Goal: Ask a question

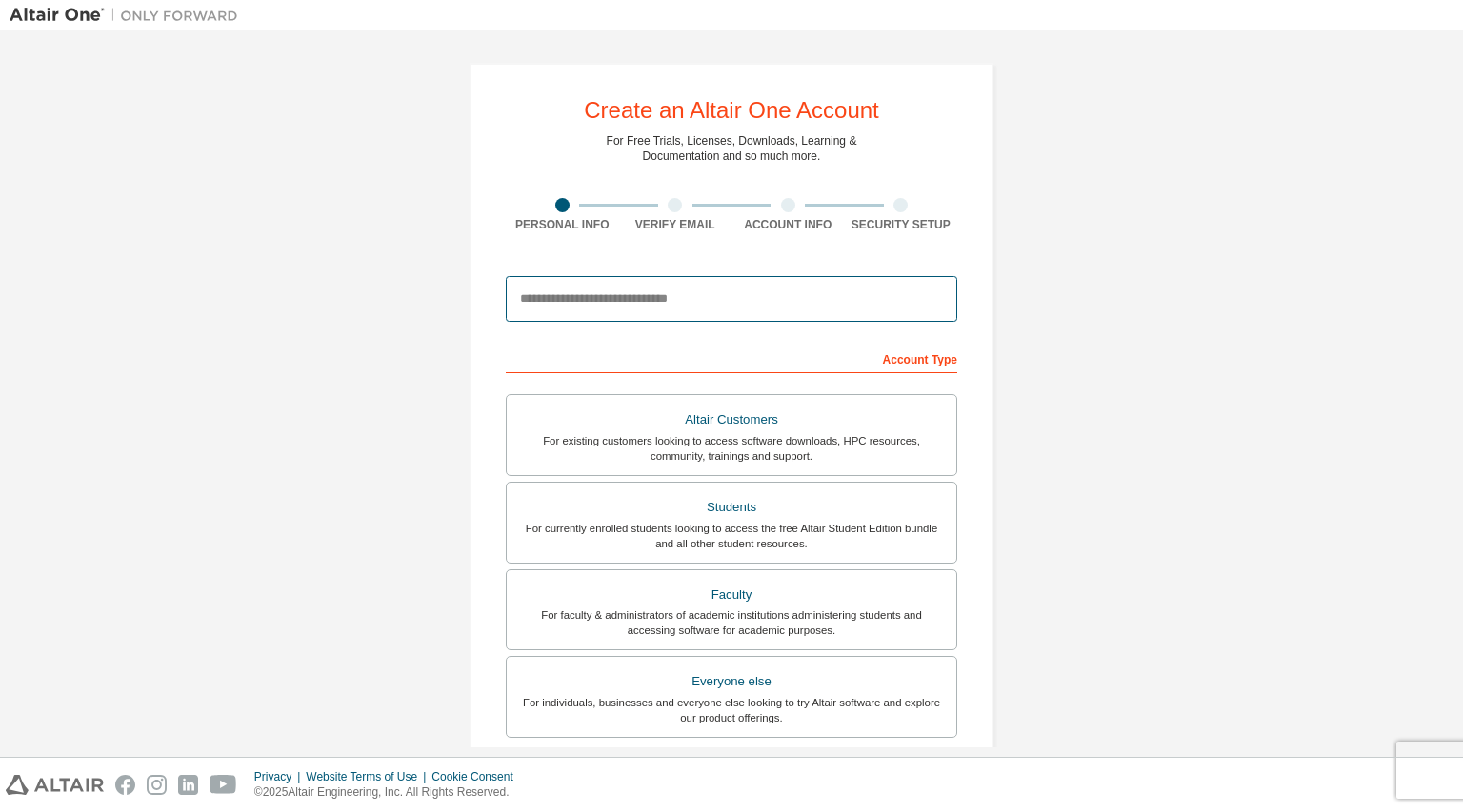
click at [686, 302] on input "email" at bounding box center [731, 299] width 451 height 46
click at [738, 295] on input "email" at bounding box center [731, 299] width 451 height 46
click at [738, 293] on input "email" at bounding box center [731, 299] width 451 height 46
click at [901, 294] on input "email" at bounding box center [731, 299] width 451 height 46
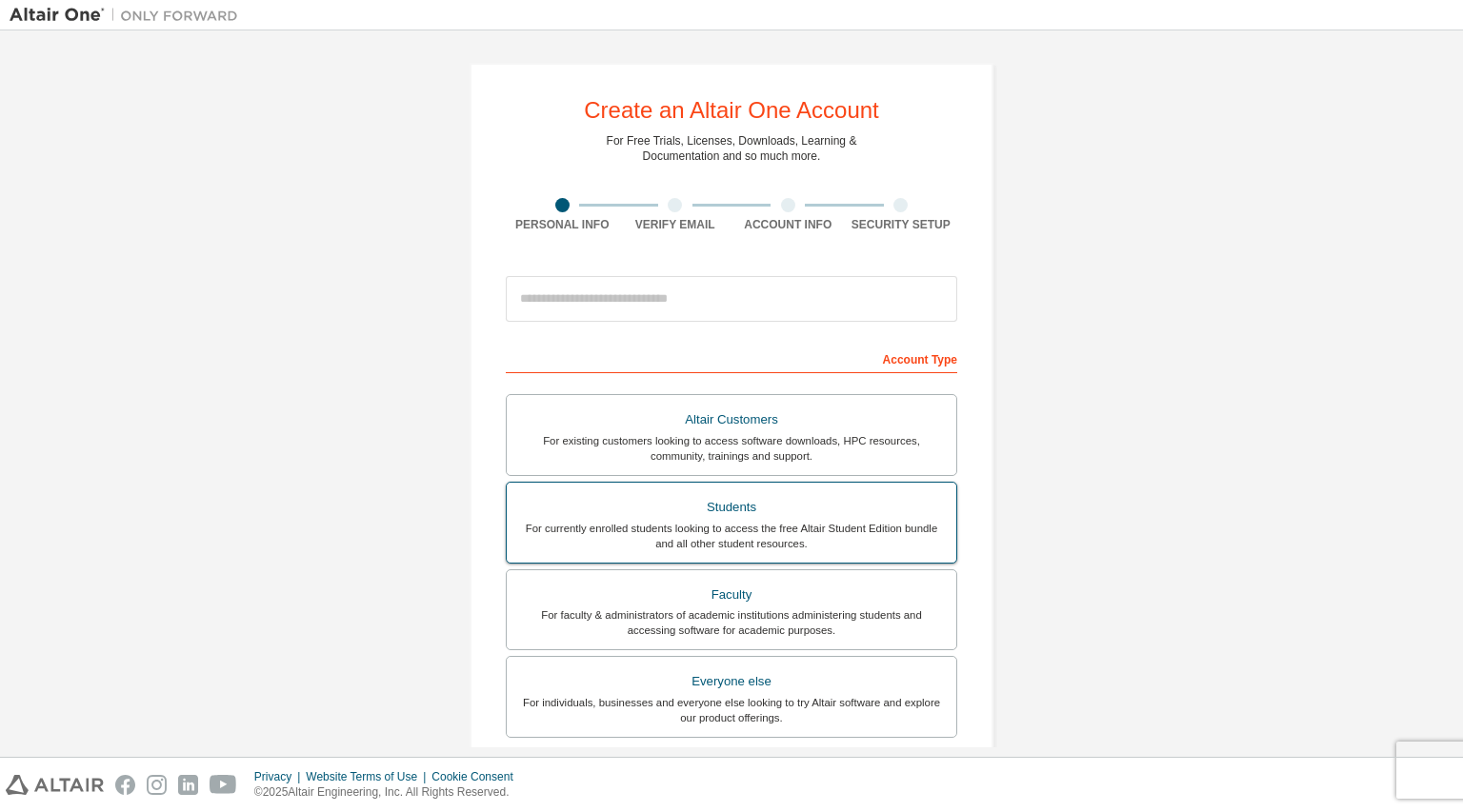
click at [863, 526] on div "For currently enrolled students looking to access the free Altair Student Editi…" at bounding box center [732, 536] width 427 height 30
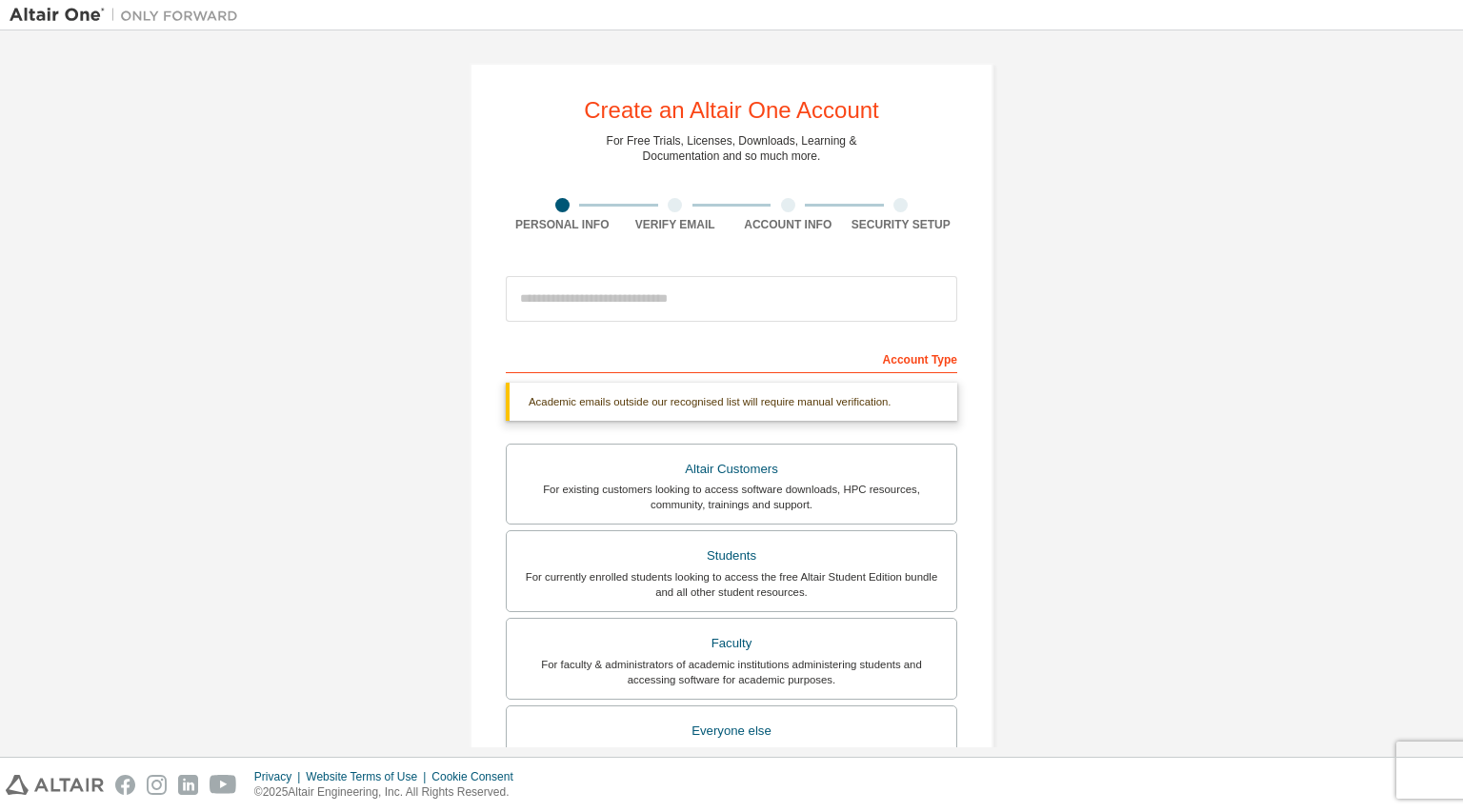
click at [909, 357] on div "Account Type" at bounding box center [731, 357] width 451 height 30
click at [698, 294] on input "email" at bounding box center [731, 299] width 451 height 46
type input "**********"
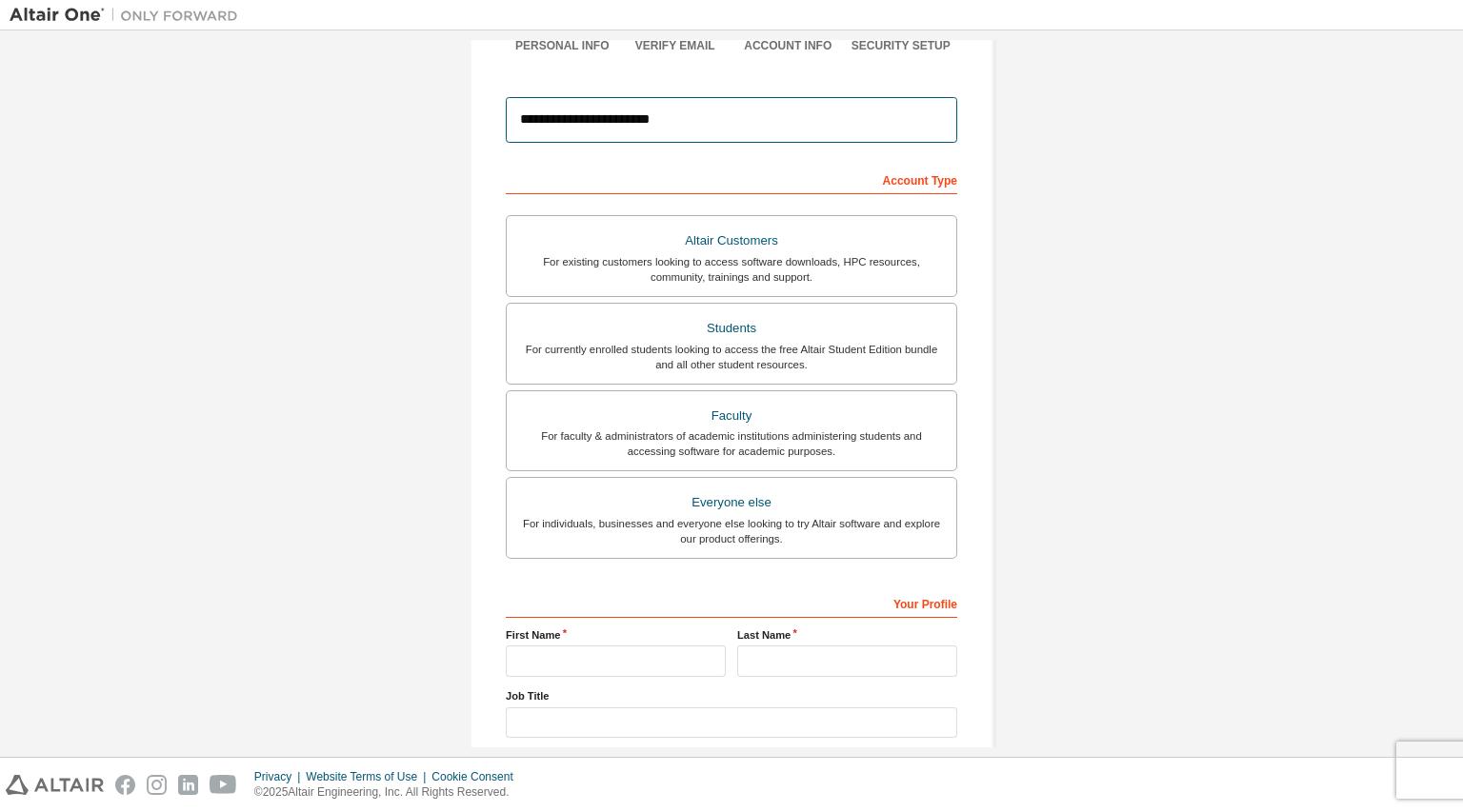
scroll to position [285, 0]
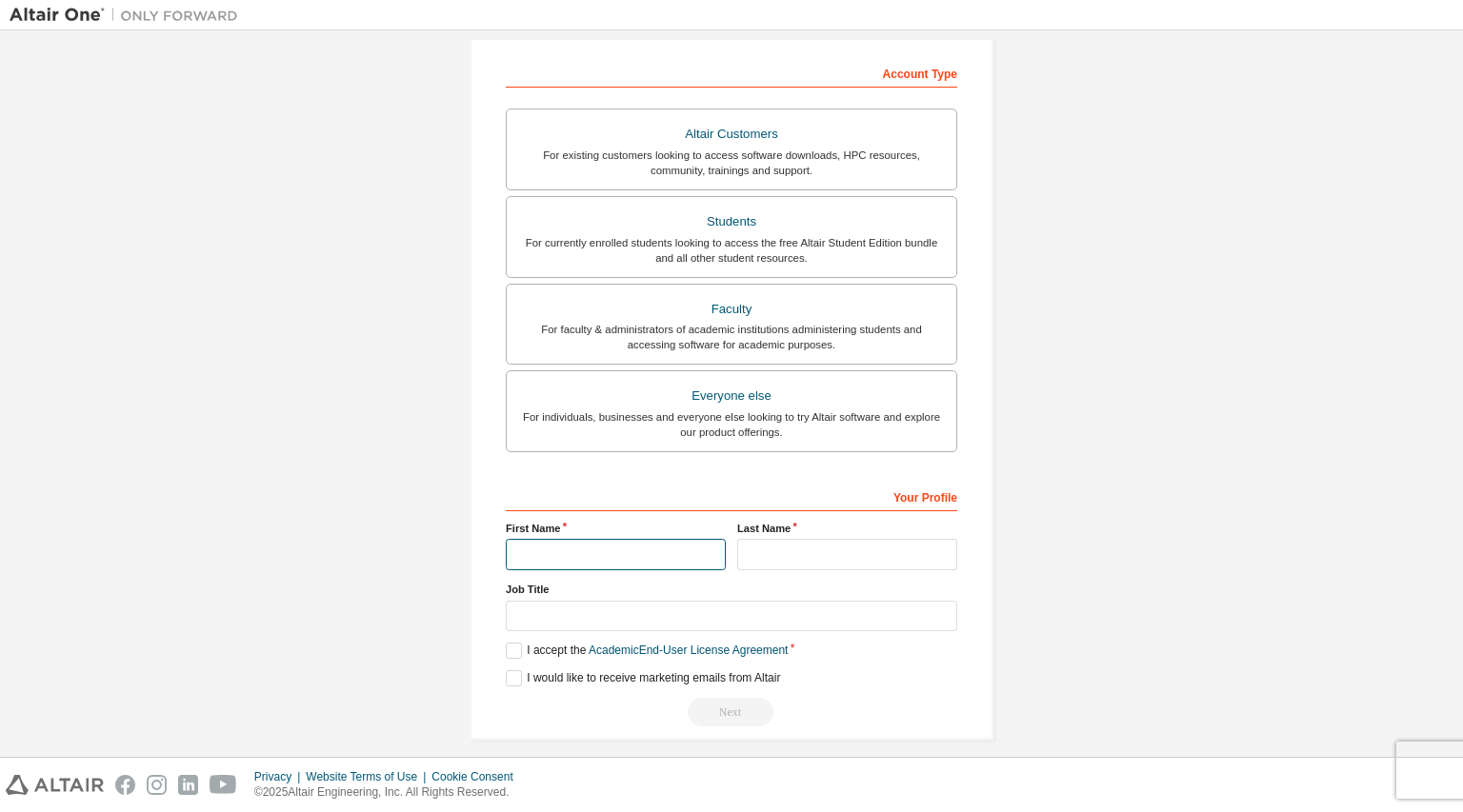
click at [623, 545] on input "text" at bounding box center [615, 555] width 220 height 31
click at [514, 652] on label "I accept the Academic End-User License Agreement" at bounding box center [646, 651] width 282 height 16
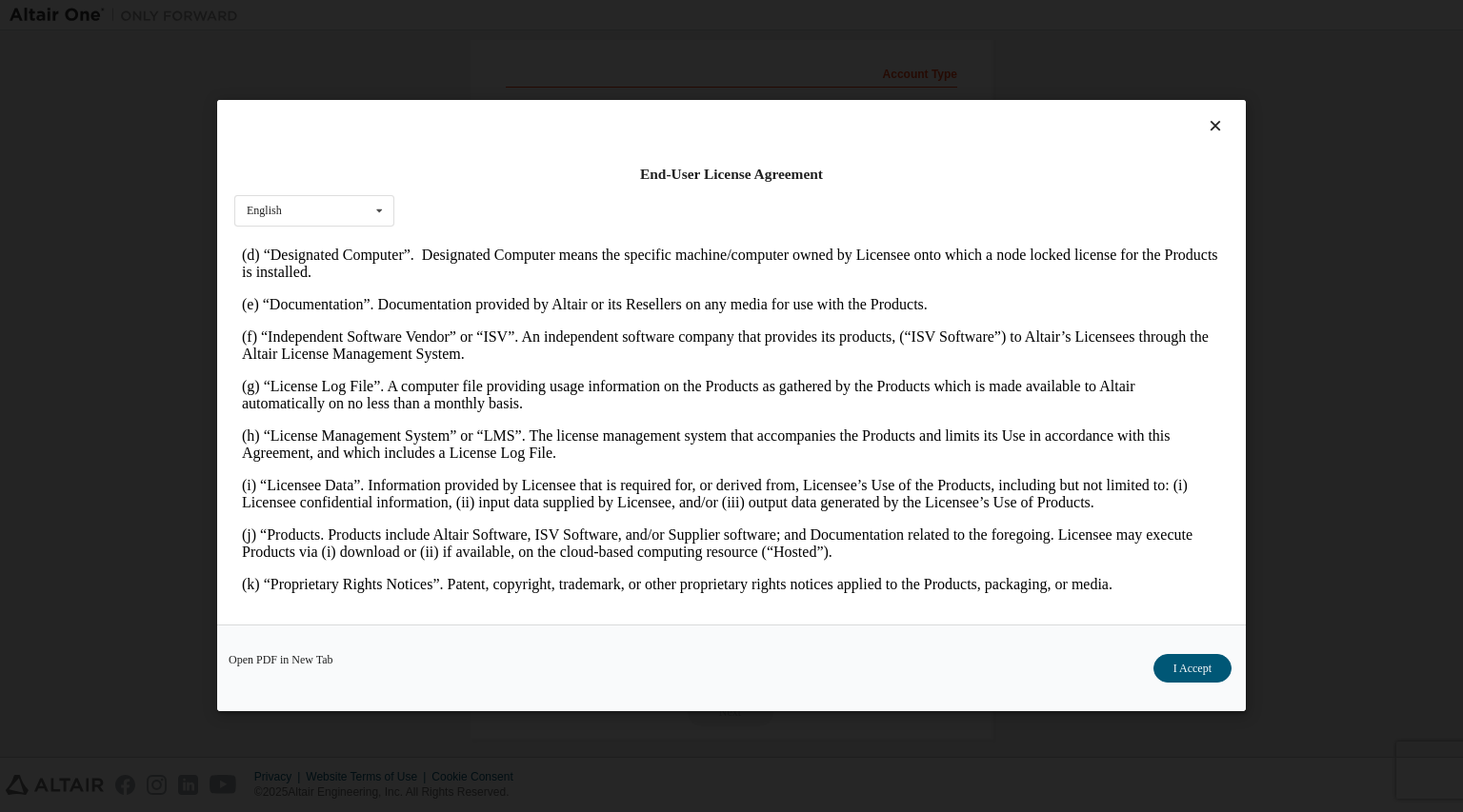
scroll to position [857, 0]
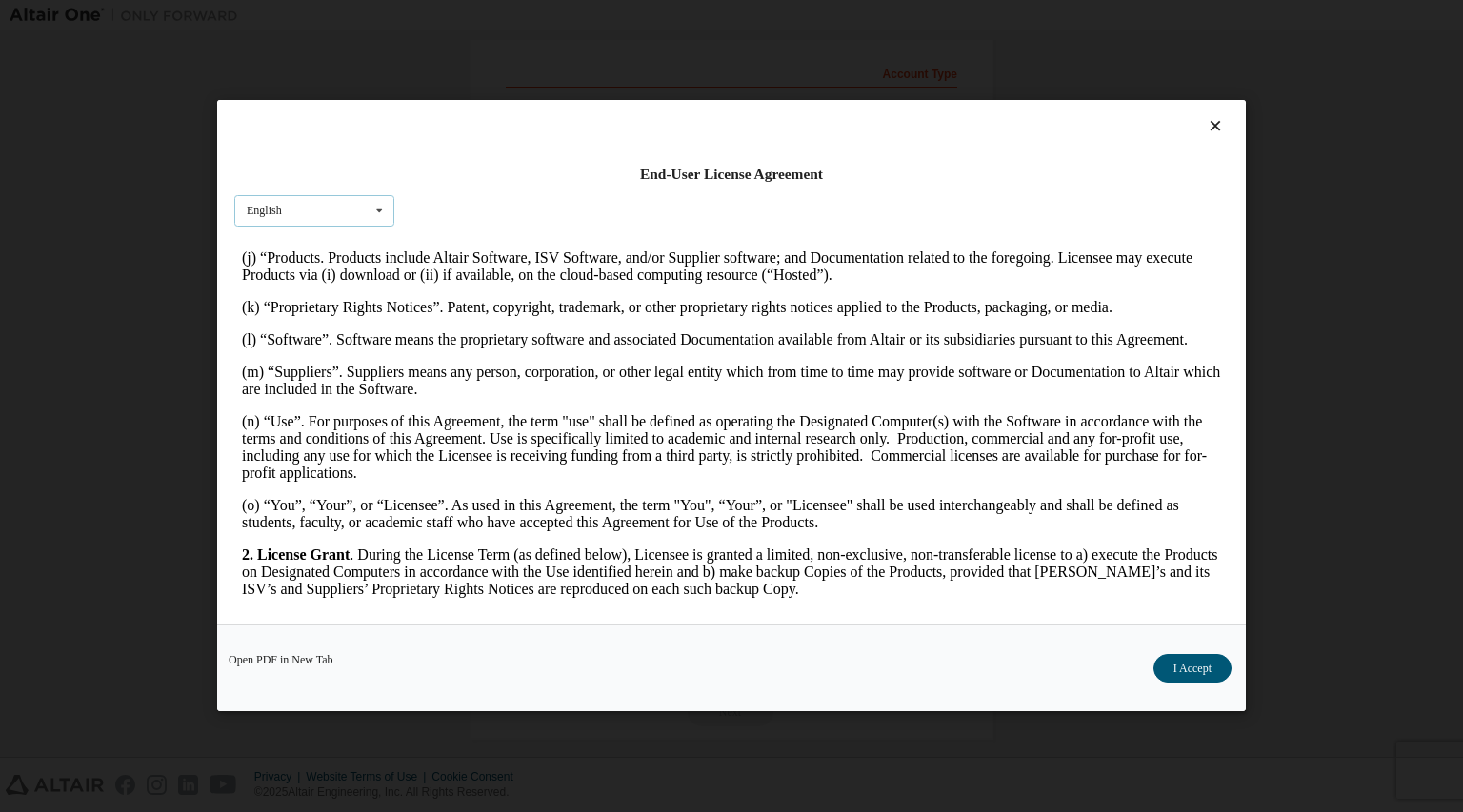
click at [344, 209] on div "English English" at bounding box center [313, 211] width 160 height 31
click at [348, 211] on div "English English" at bounding box center [313, 211] width 160 height 31
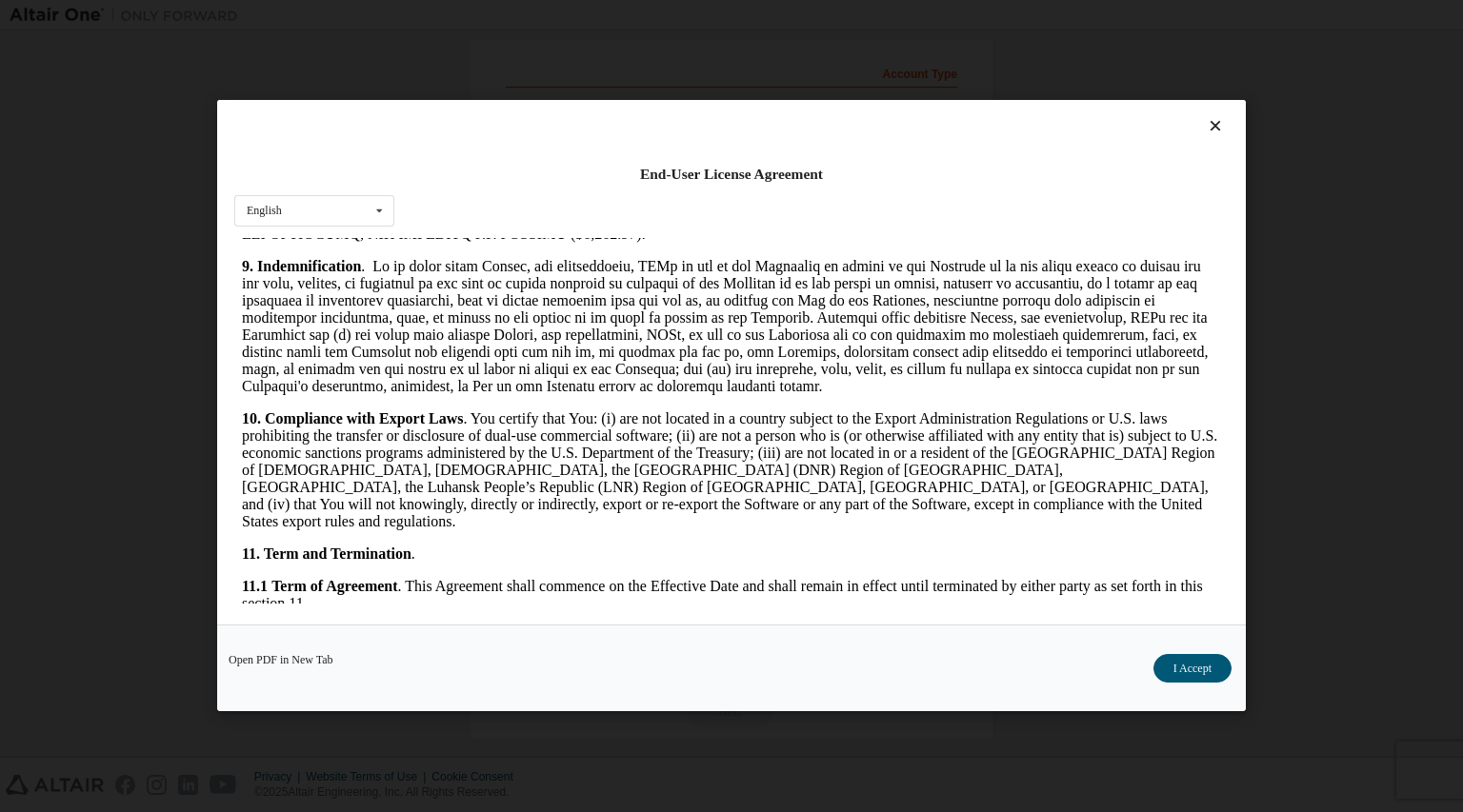
scroll to position [2381, 0]
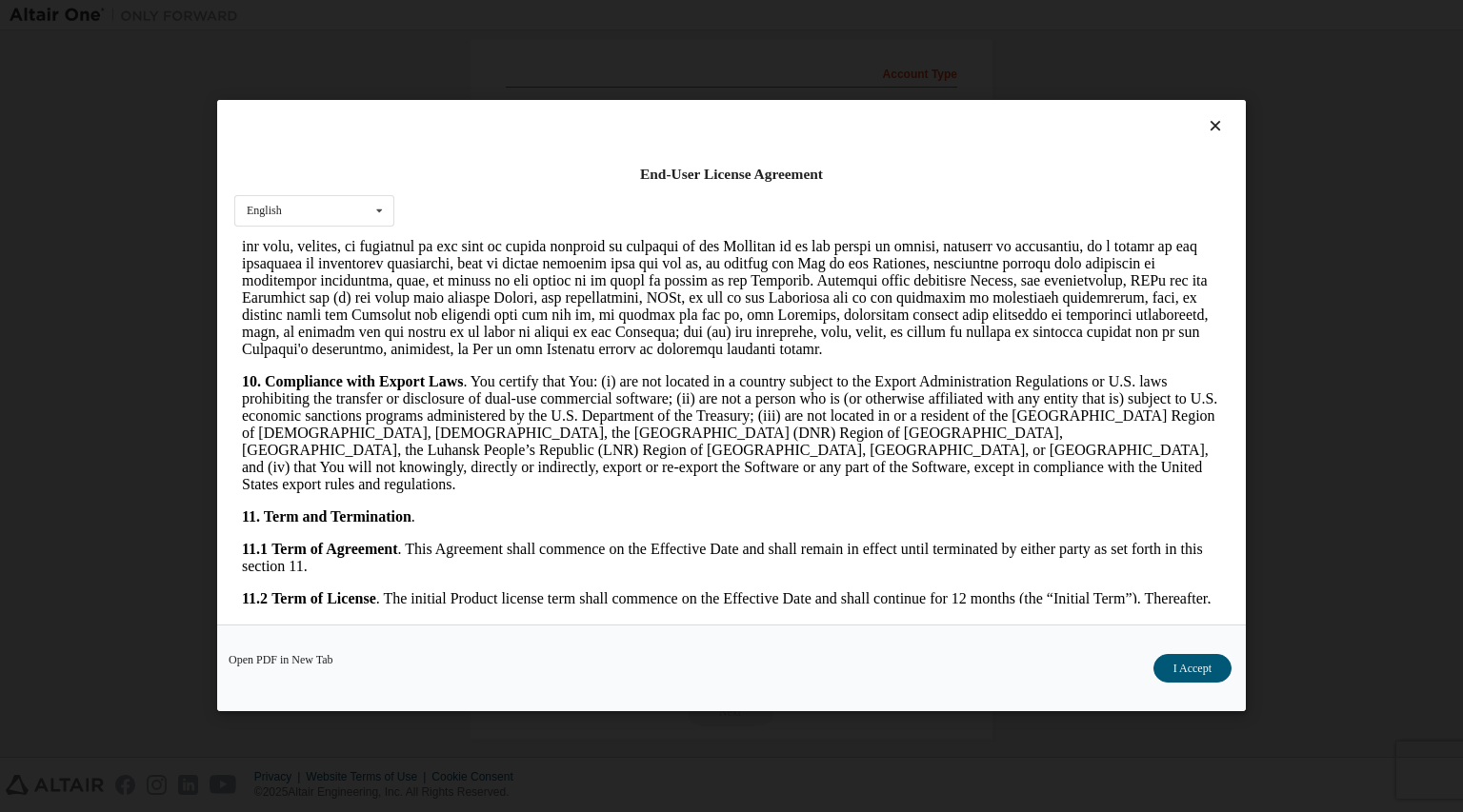
click at [1207, 674] on button "I Accept" at bounding box center [1192, 668] width 78 height 28
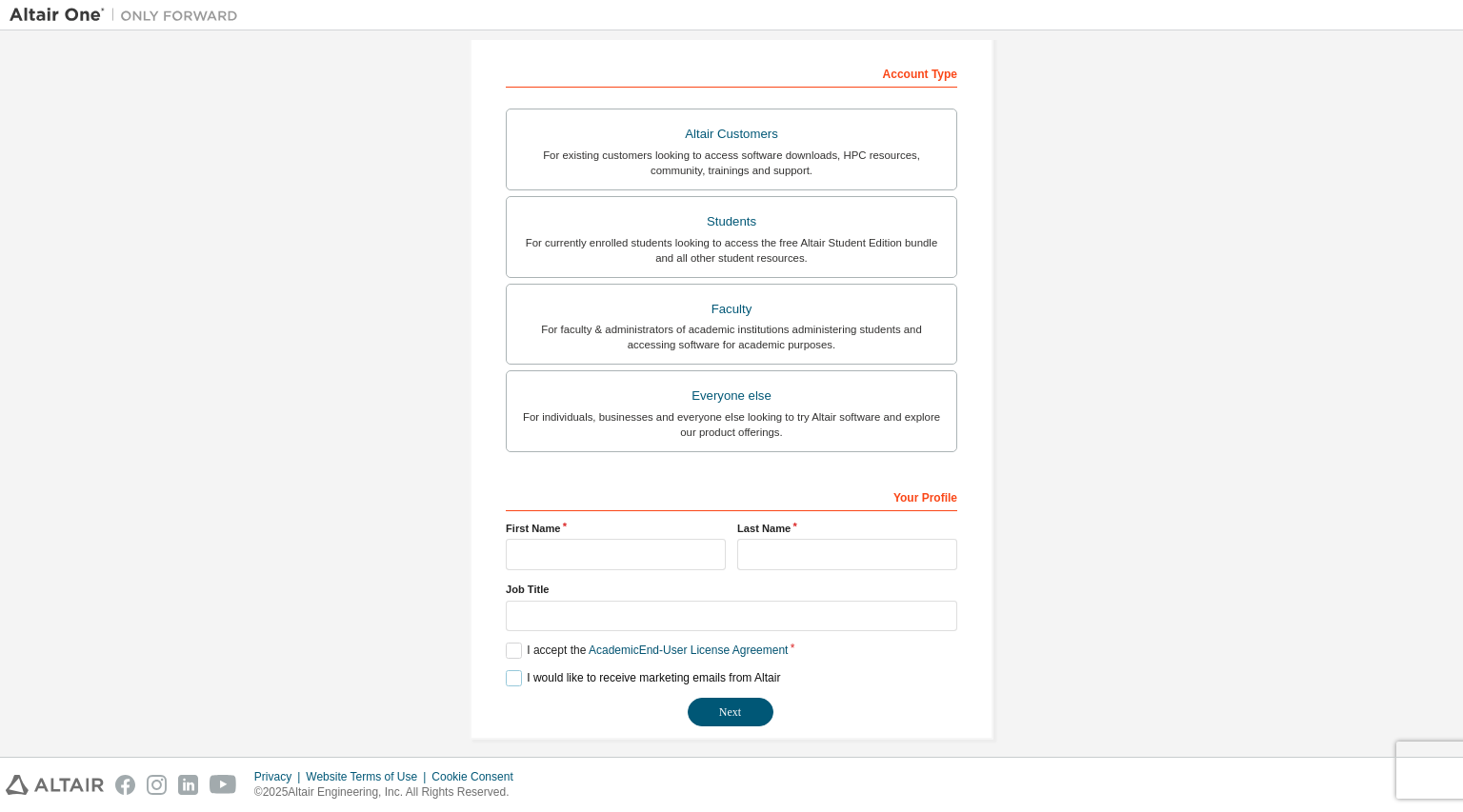
click at [513, 678] on label "I would like to receive marketing emails from Altair" at bounding box center [642, 678] width 275 height 16
click at [510, 682] on label "I would like to receive marketing emails from Altair" at bounding box center [642, 678] width 275 height 16
click at [583, 542] on input "text" at bounding box center [615, 555] width 220 height 31
type input "*"
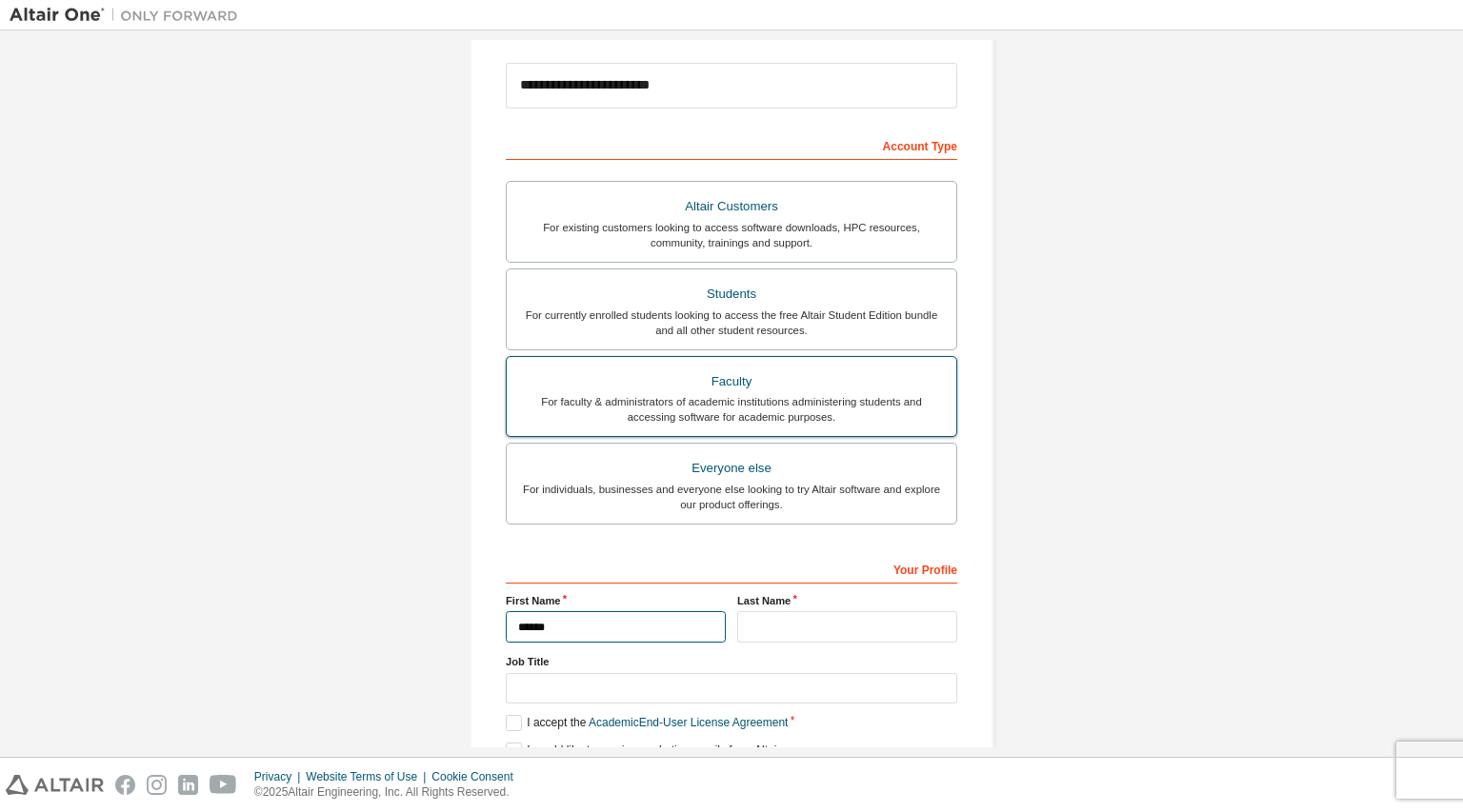
scroll to position [190, 0]
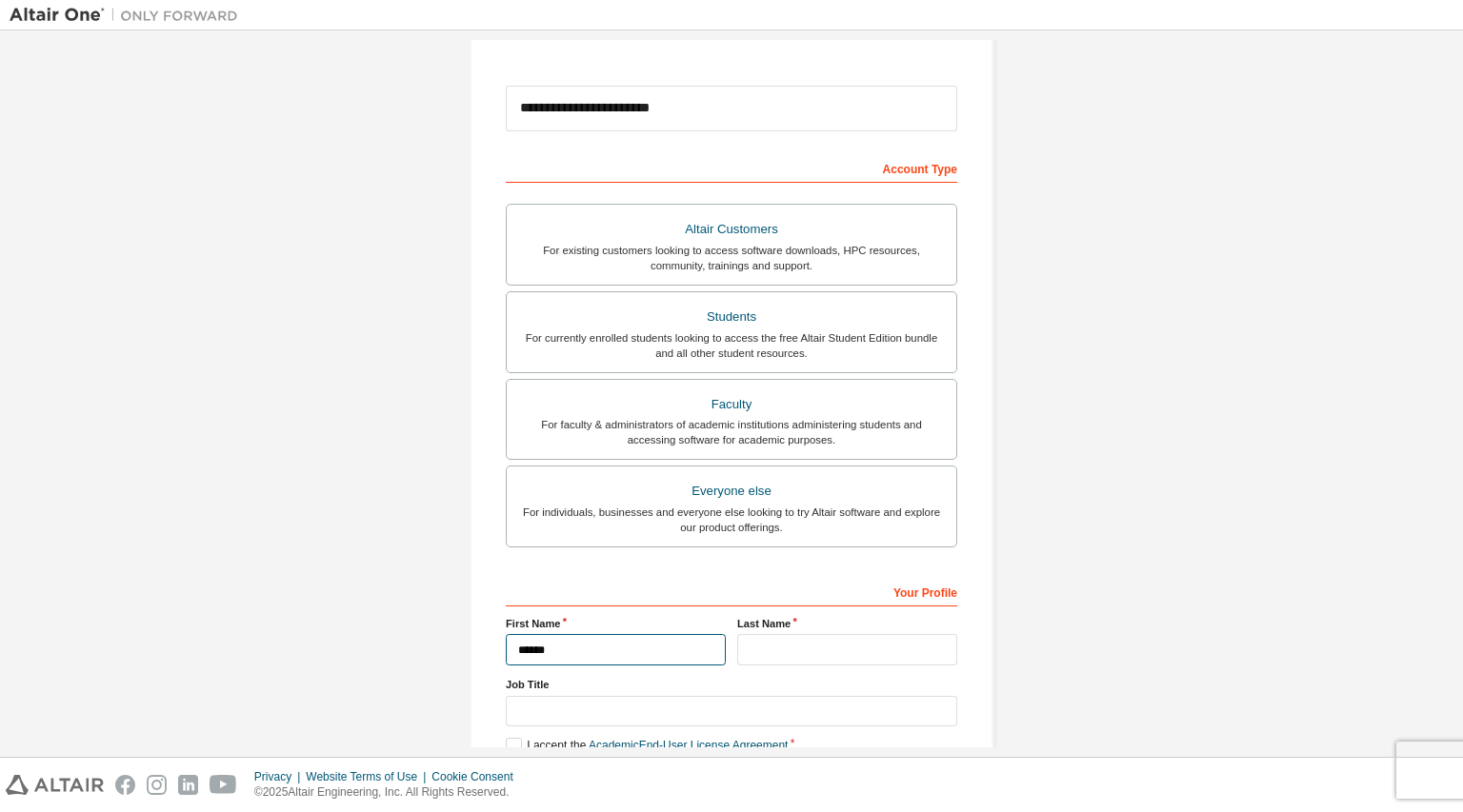
type input "******"
click at [413, 496] on div "**********" at bounding box center [732, 353] width 1444 height 1008
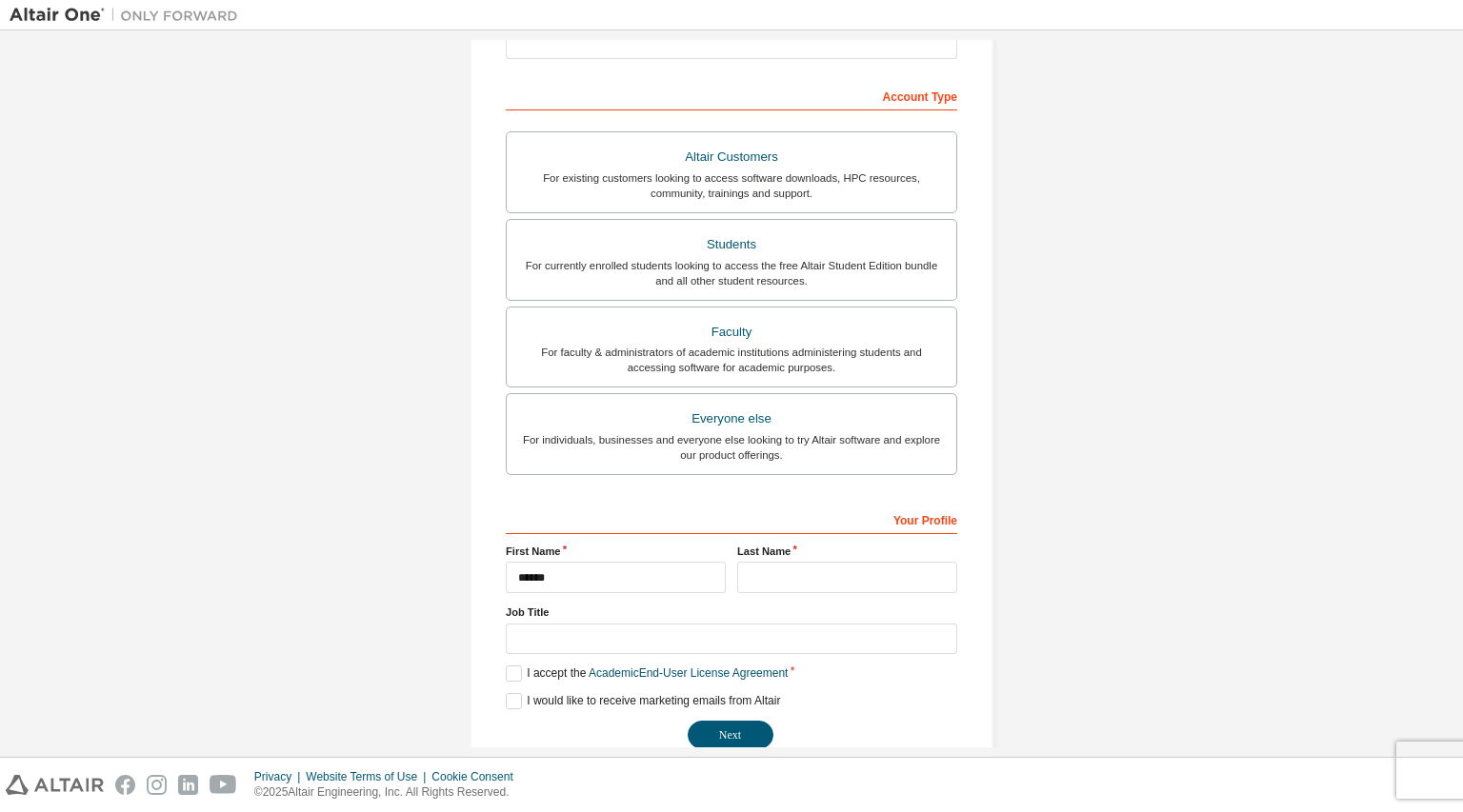
scroll to position [285, 0]
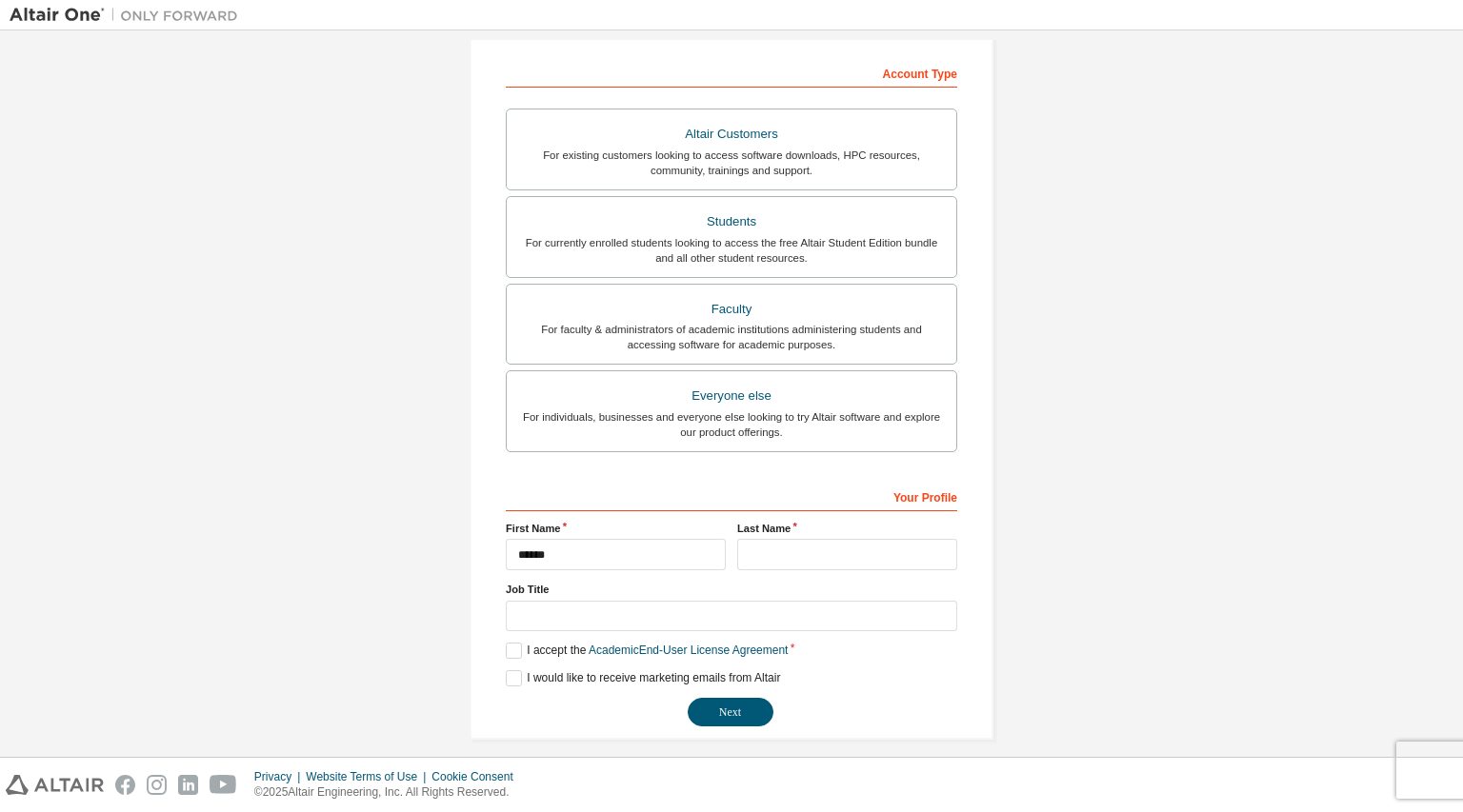
click at [813, 541] on div "Last Name" at bounding box center [847, 545] width 232 height 49
click at [796, 553] on input "text" at bounding box center [847, 555] width 220 height 31
click at [918, 568] on input "**" at bounding box center [847, 555] width 220 height 31
type input "**"
click at [1033, 600] on div "**********" at bounding box center [732, 258] width 1444 height 1008
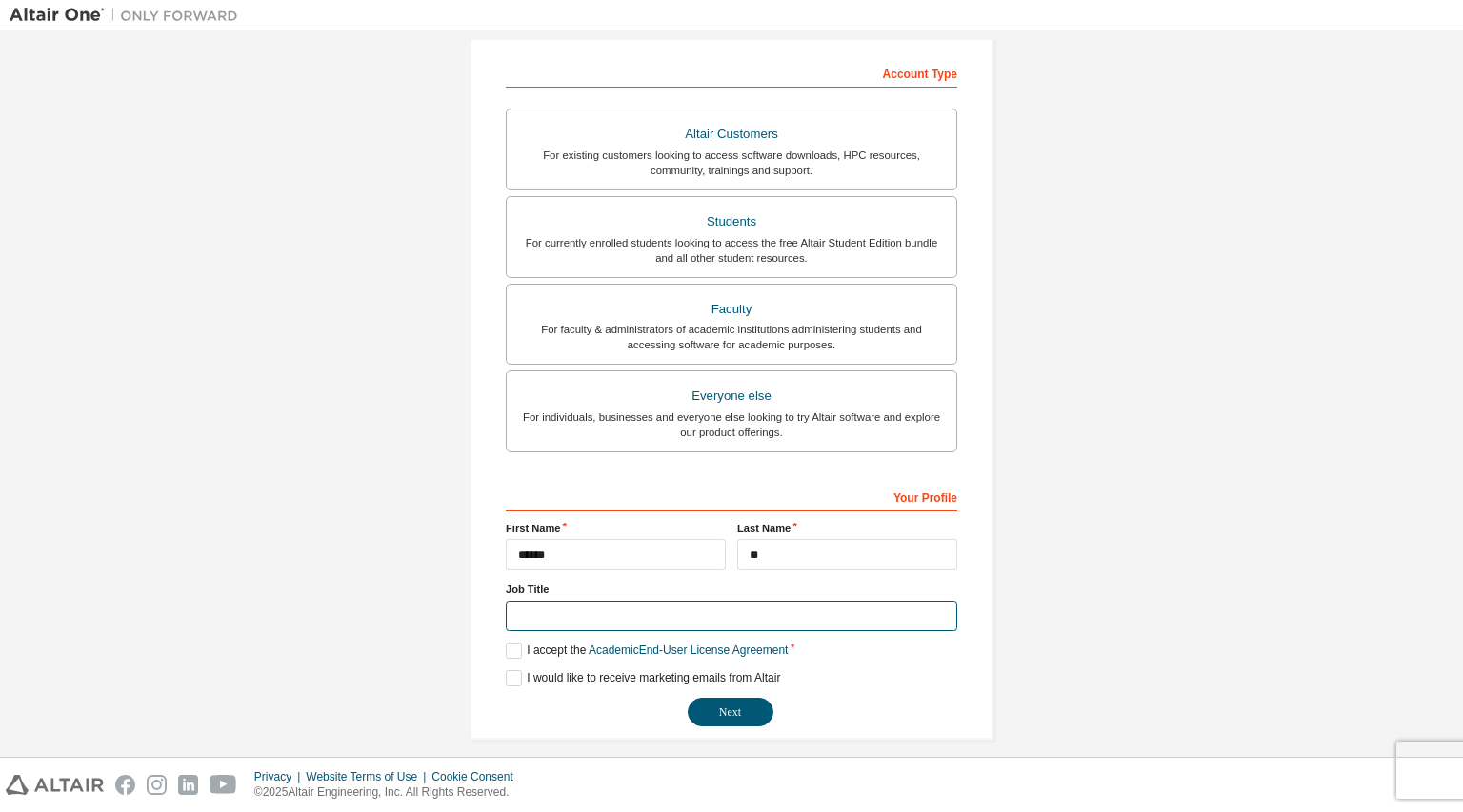
click at [542, 612] on input "text" at bounding box center [731, 616] width 451 height 31
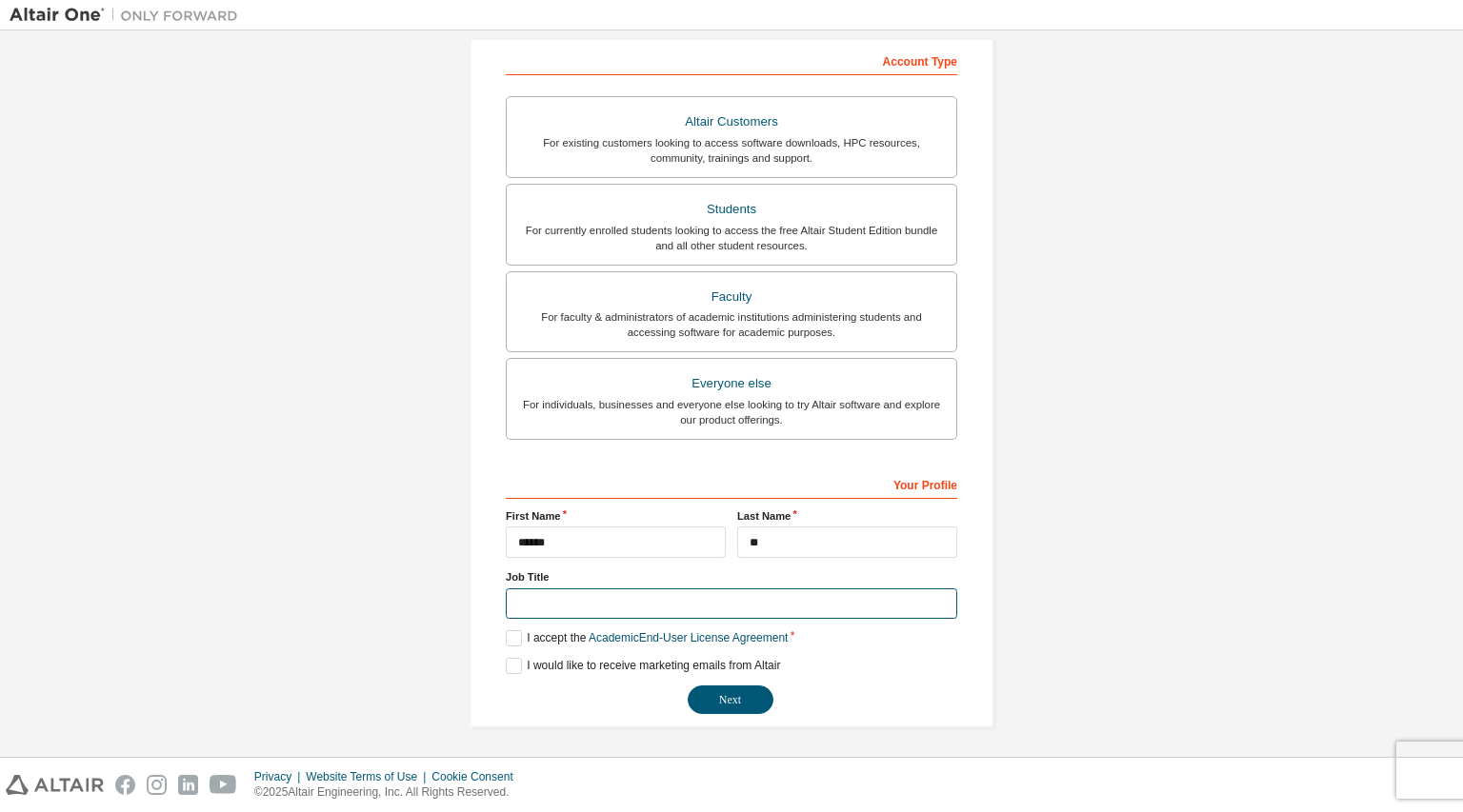
scroll to position [301, 0]
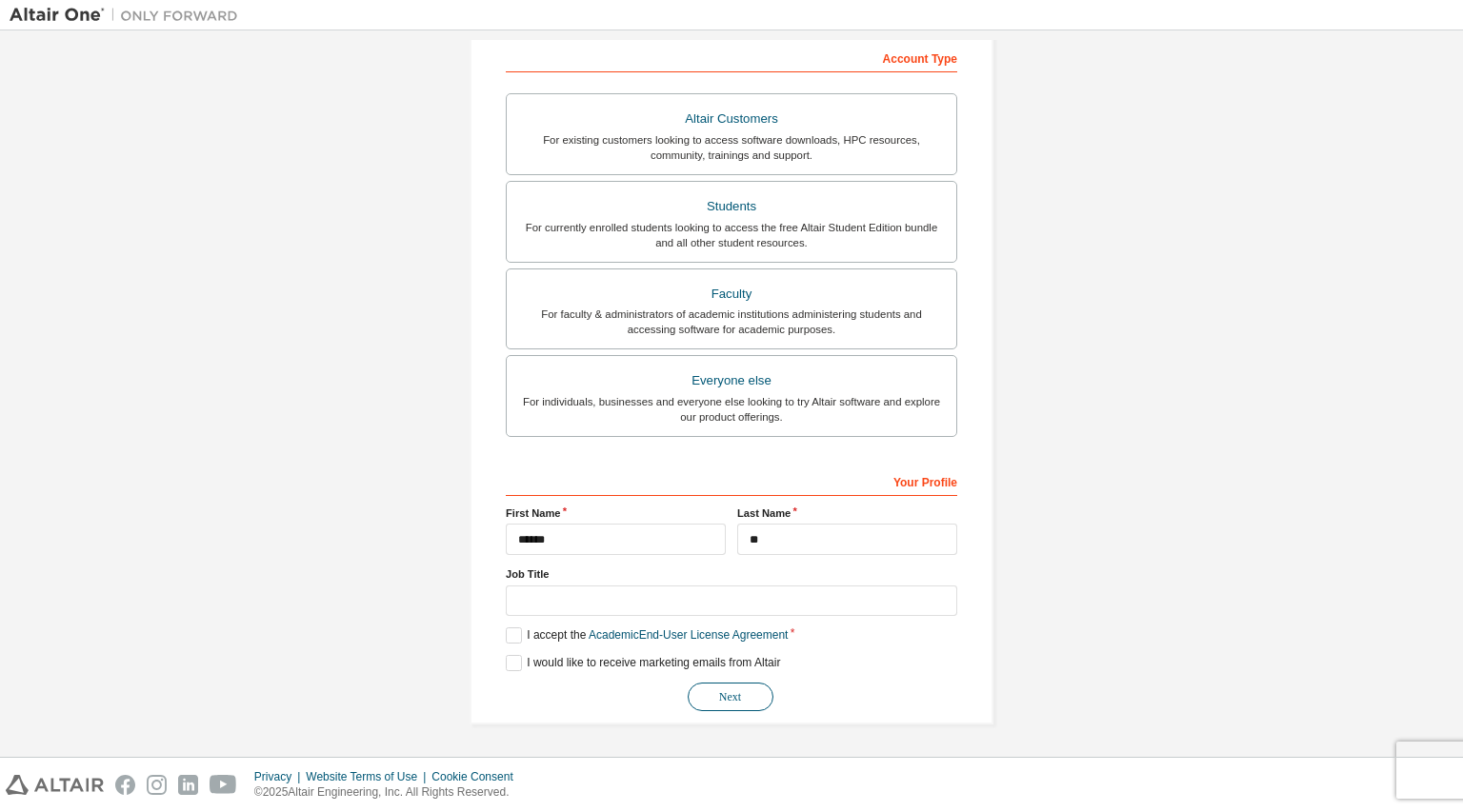
click at [719, 698] on button "Next" at bounding box center [731, 697] width 85 height 28
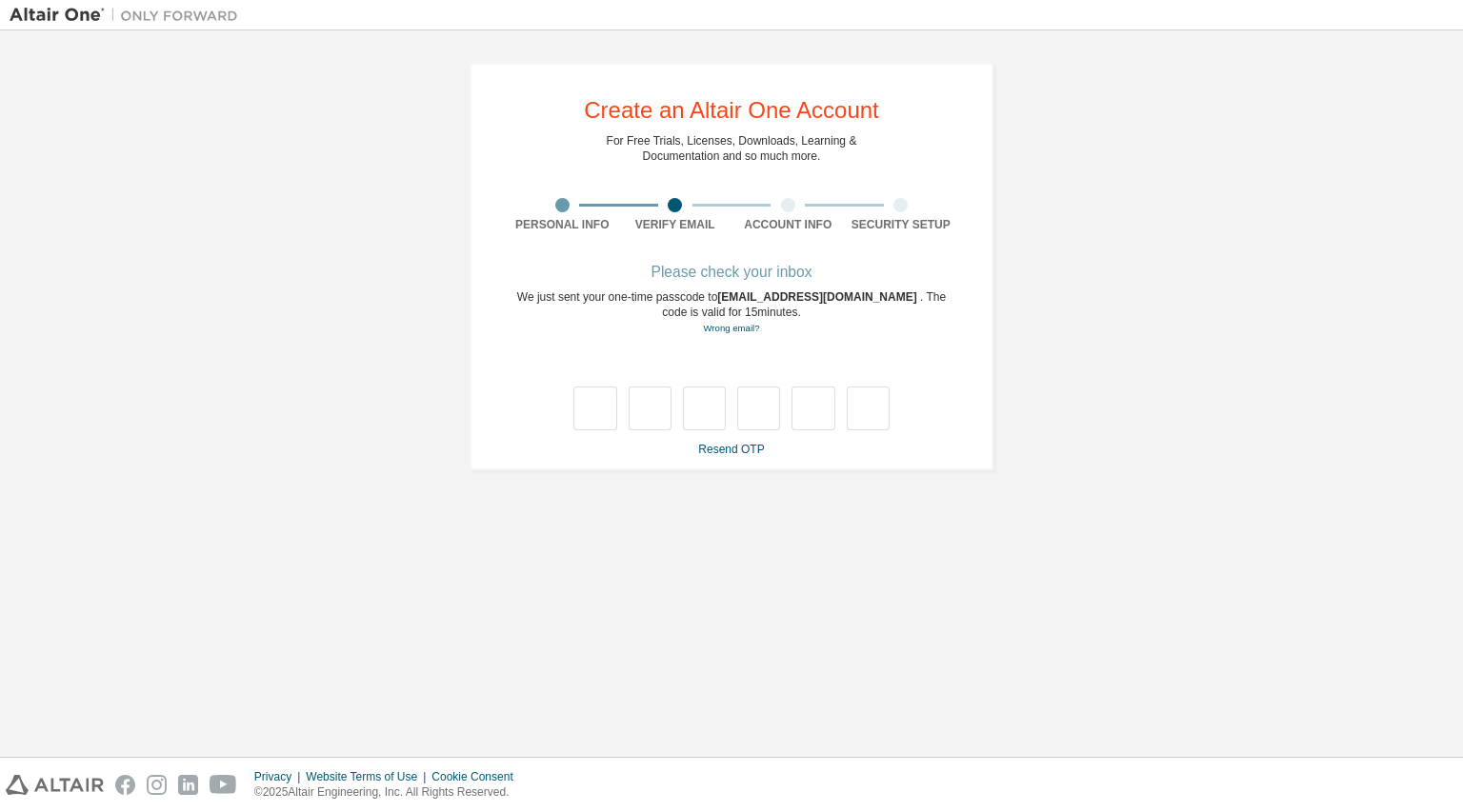
scroll to position [0, 0]
type input "*"
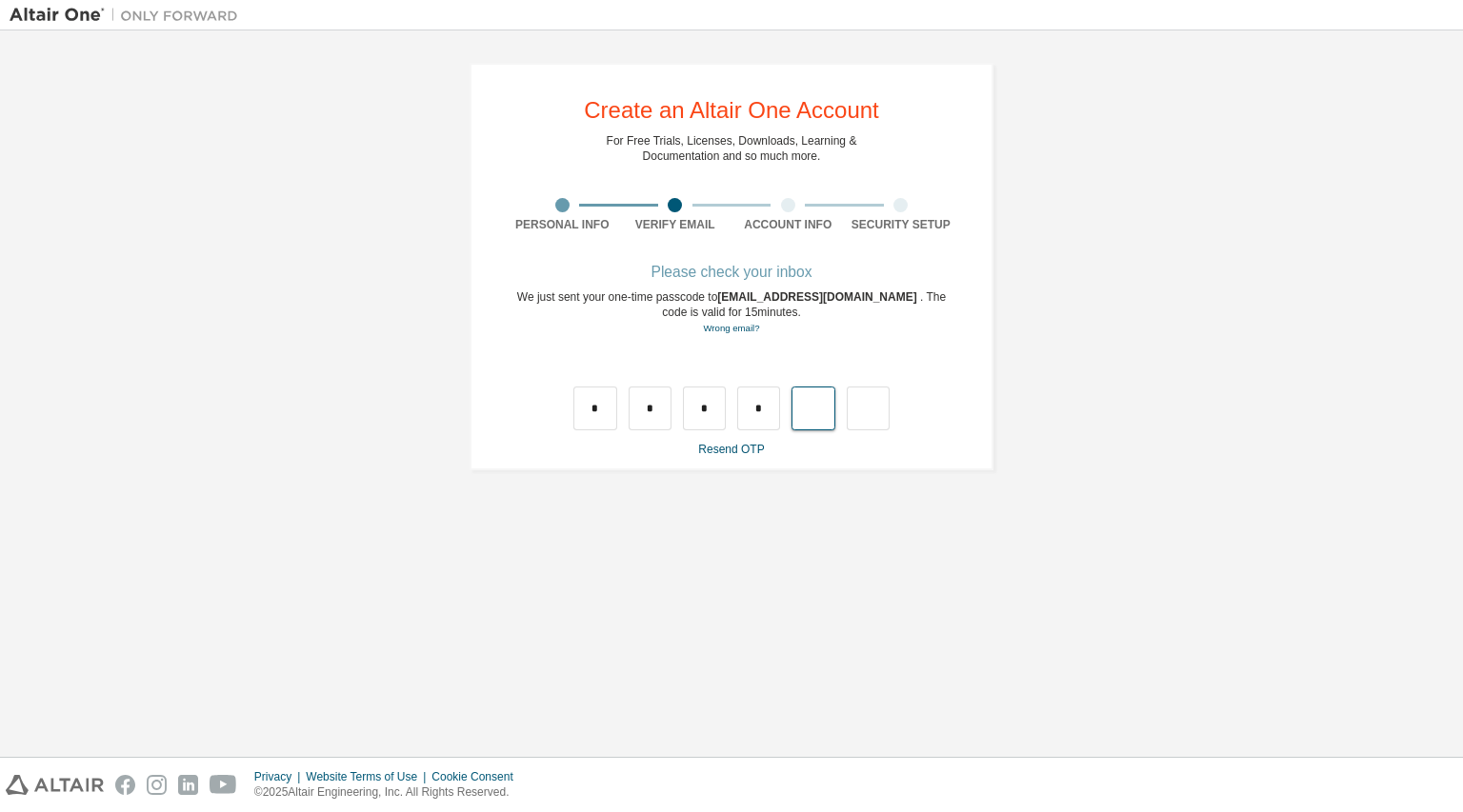
type input "*"
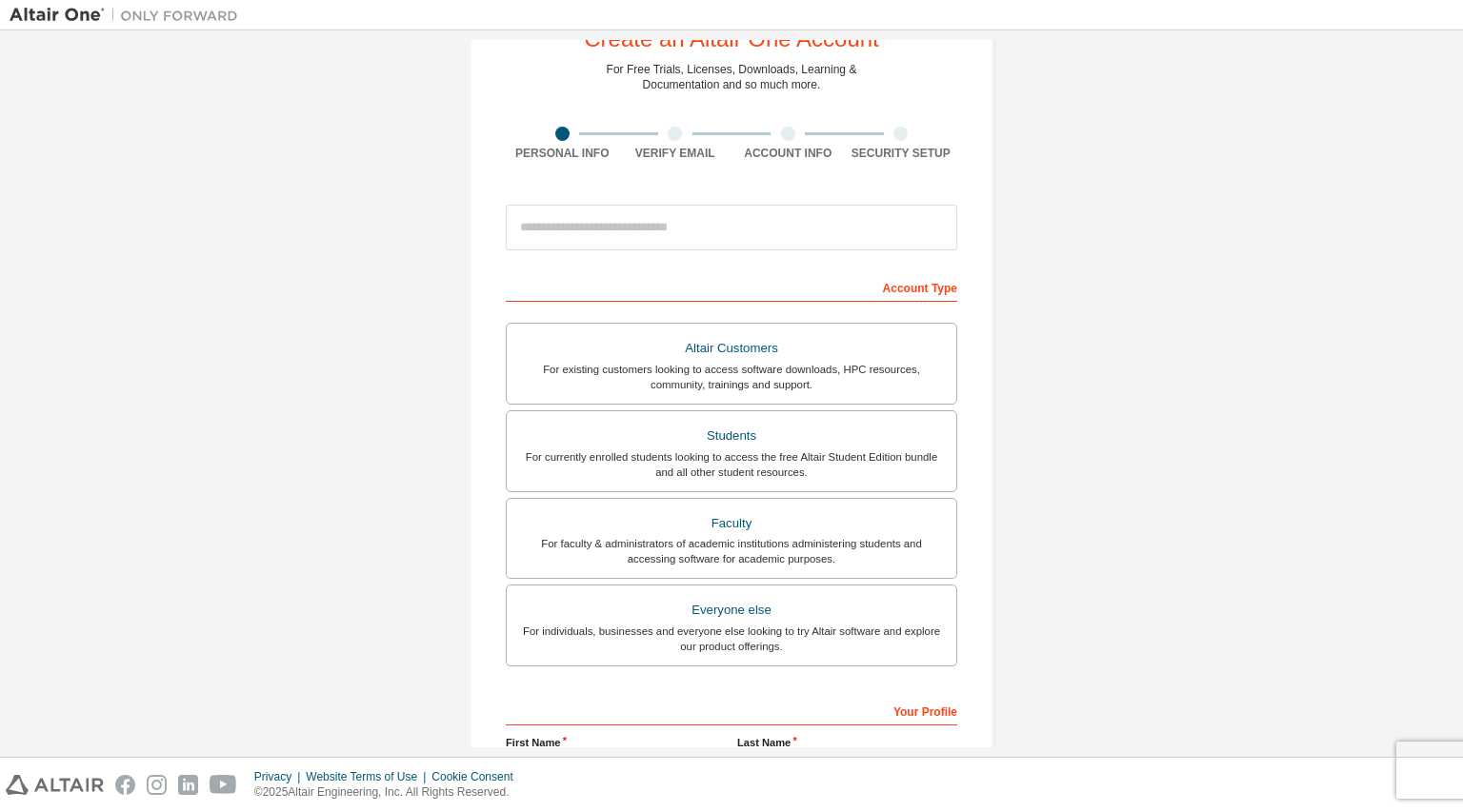
scroll to position [95, 0]
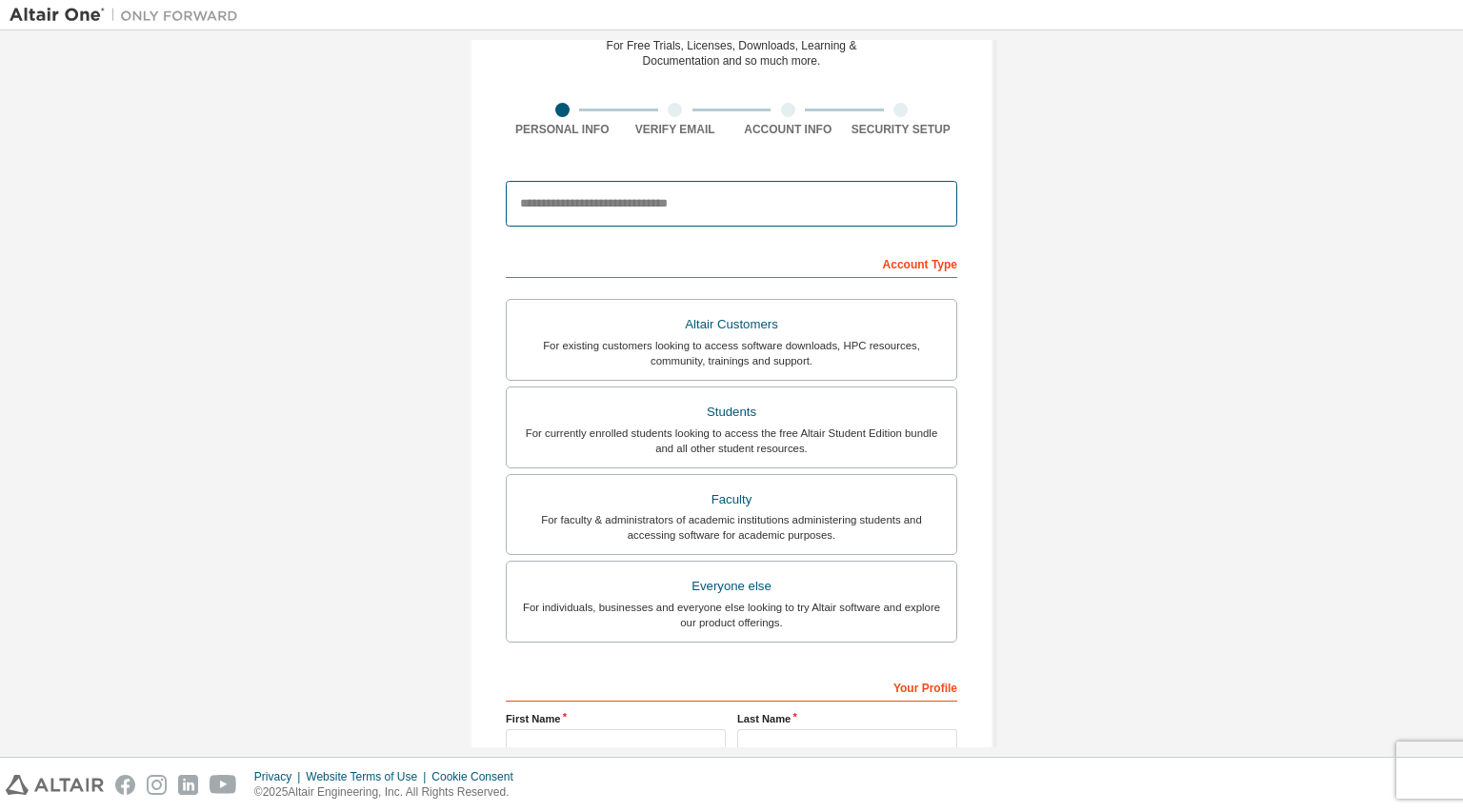
click at [699, 203] on input "email" at bounding box center [731, 203] width 451 height 46
type input "**********"
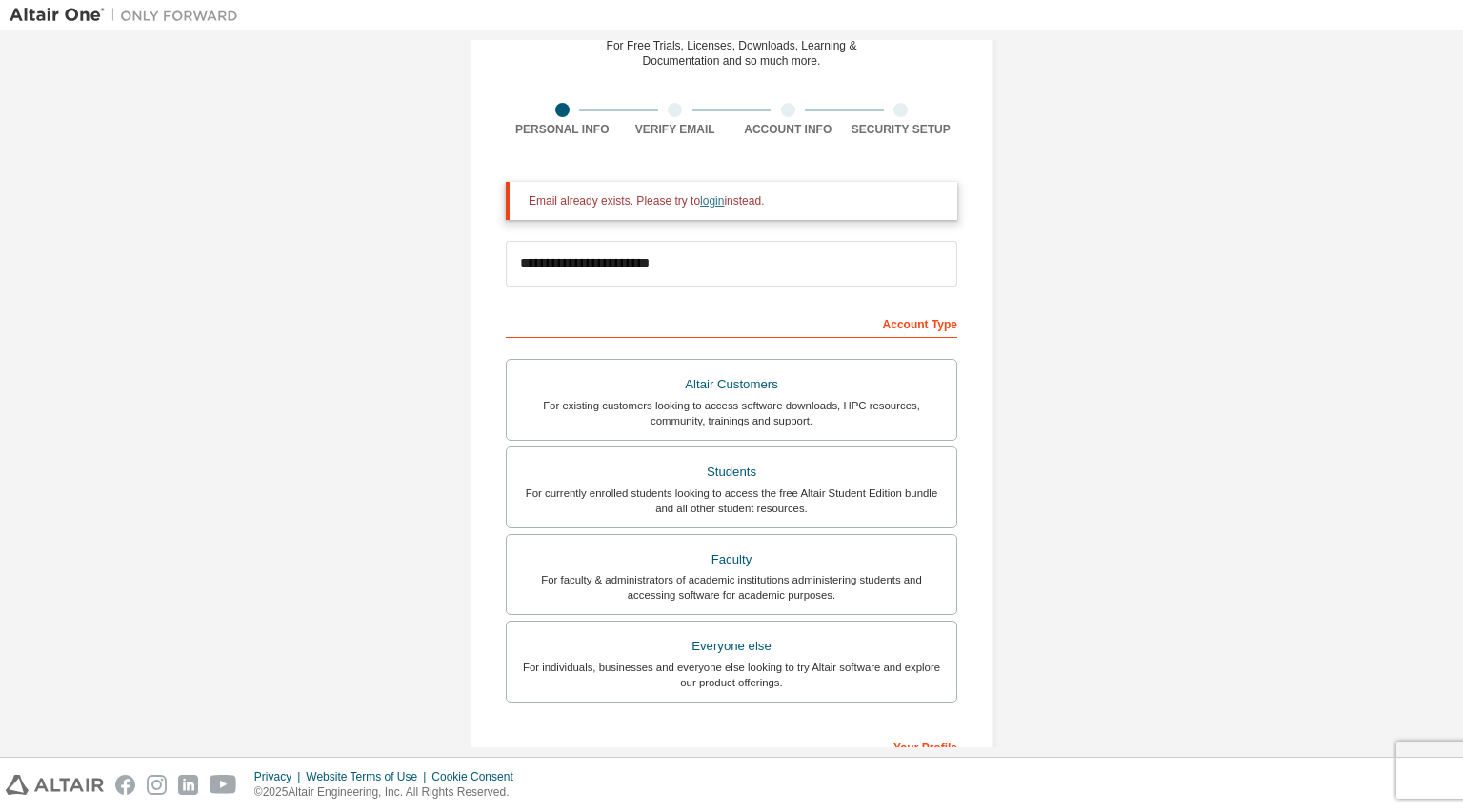
click at [699, 202] on link "login" at bounding box center [711, 201] width 24 height 14
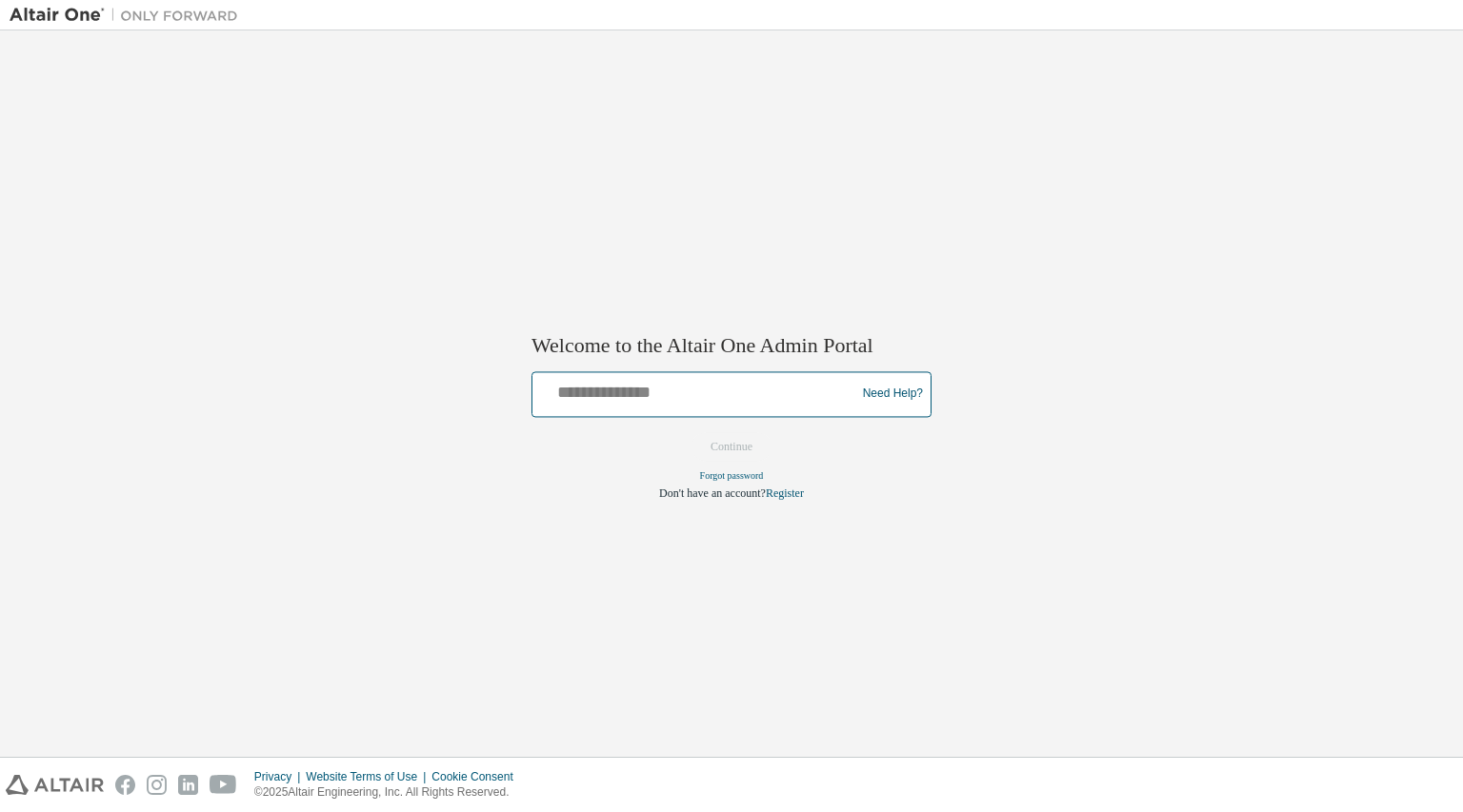
click at [686, 394] on input "text" at bounding box center [697, 390] width 313 height 27
type input "**********"
click at [757, 442] on button "Continue" at bounding box center [732, 446] width 81 height 28
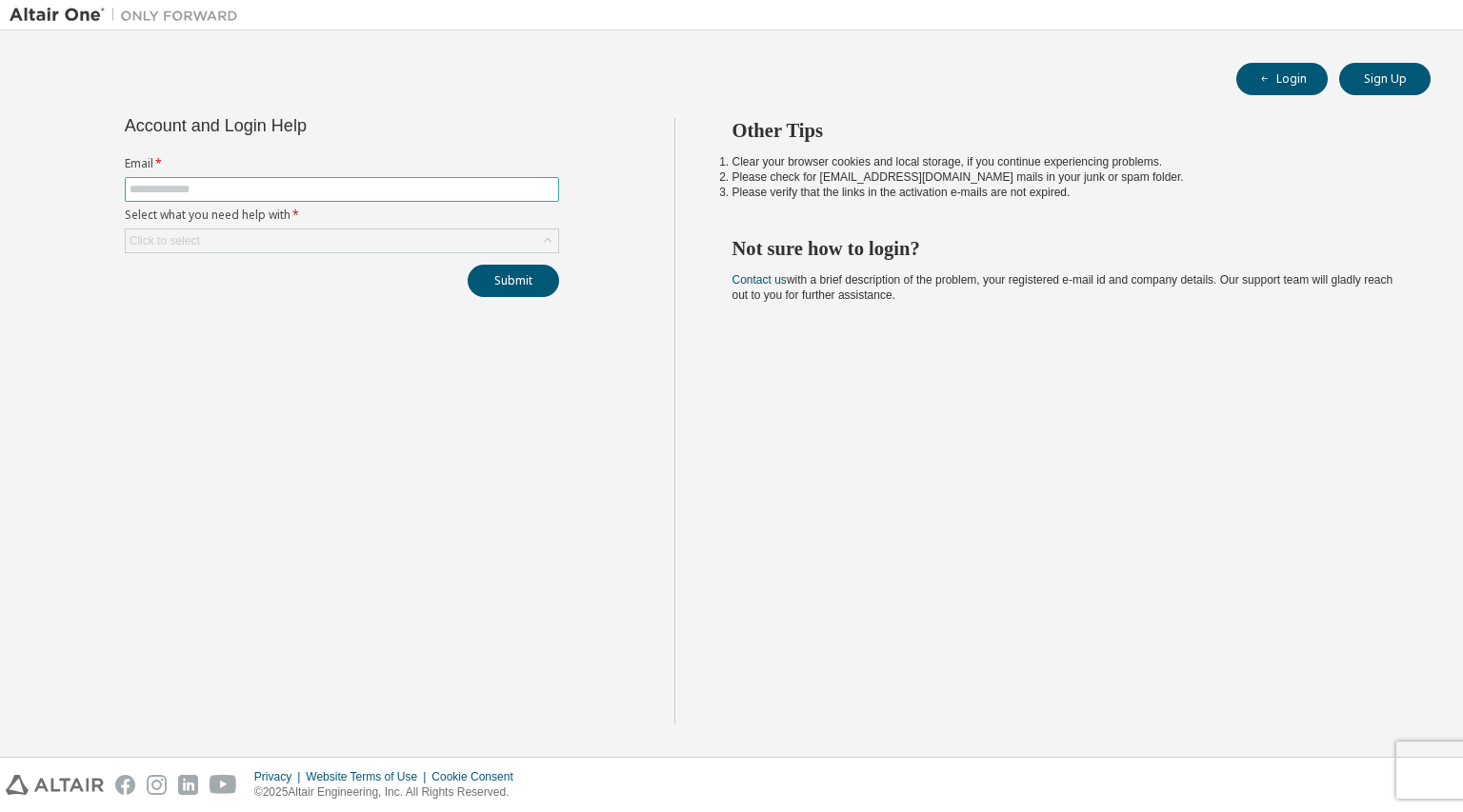
click at [419, 199] on span at bounding box center [342, 190] width 435 height 25
click at [415, 191] on input "text" at bounding box center [341, 189] width 425 height 16
type input "**********"
click at [264, 238] on div "Click to select" at bounding box center [342, 242] width 433 height 23
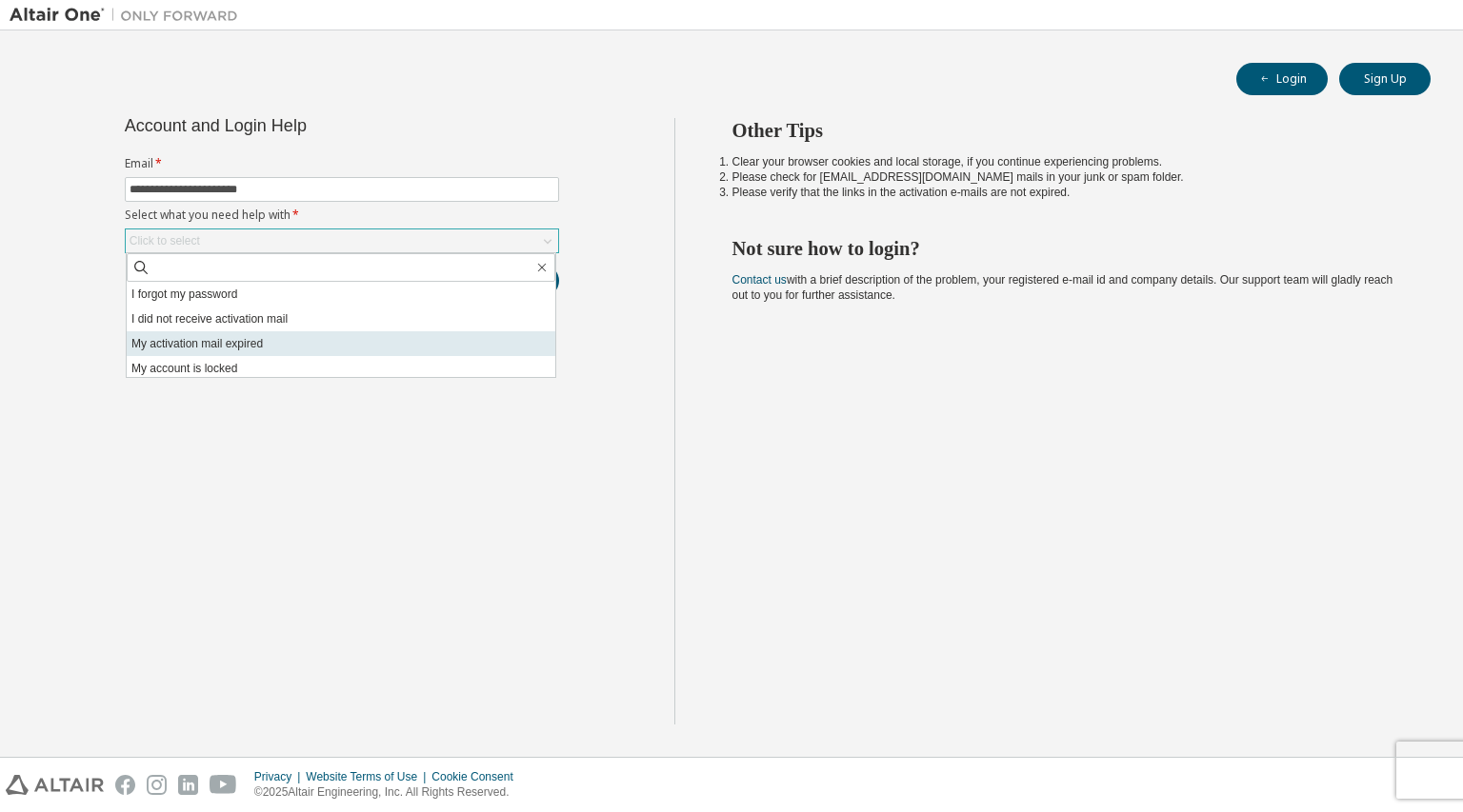
scroll to position [53, 0]
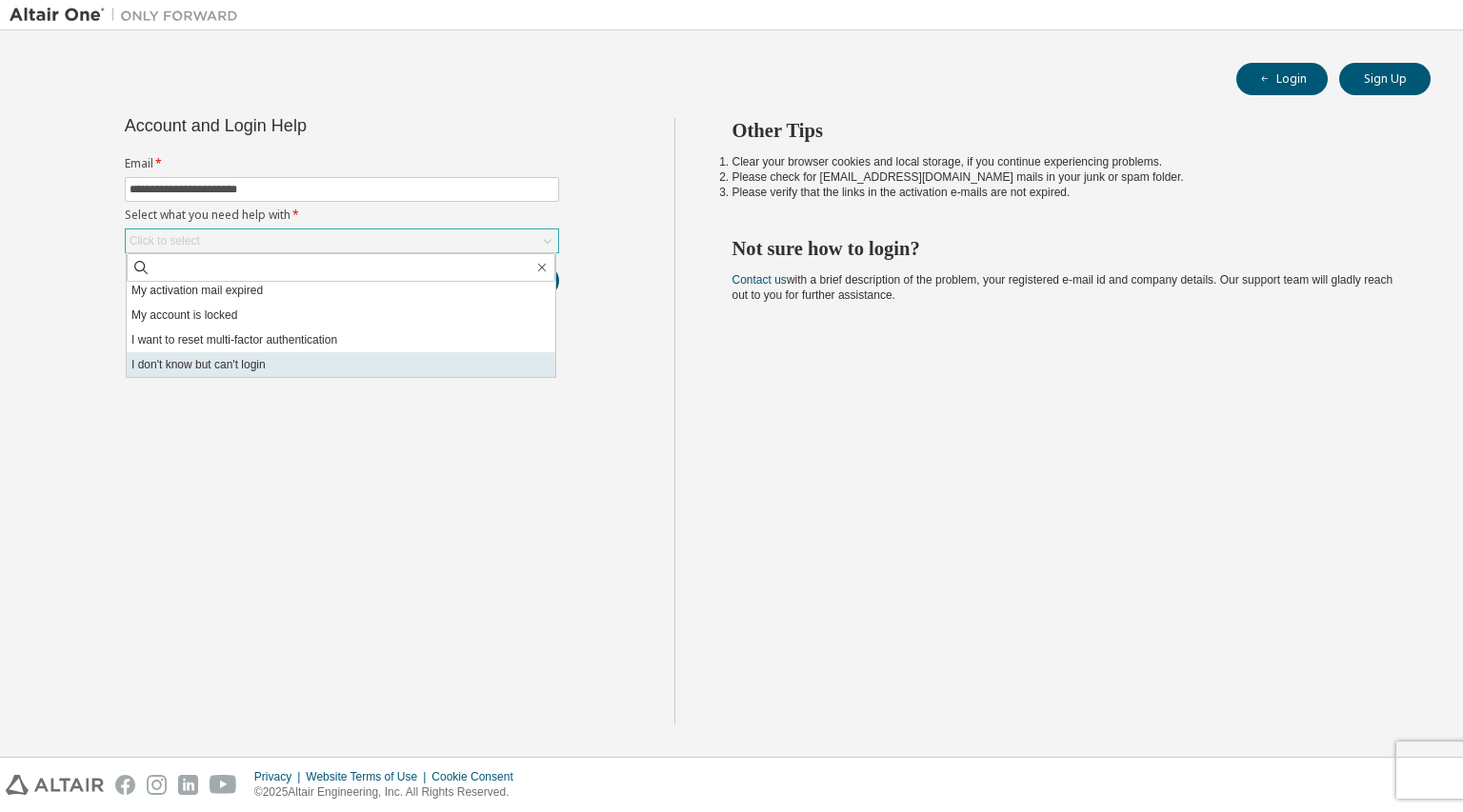
click at [276, 362] on li "I don't know but can't login" at bounding box center [341, 365] width 429 height 25
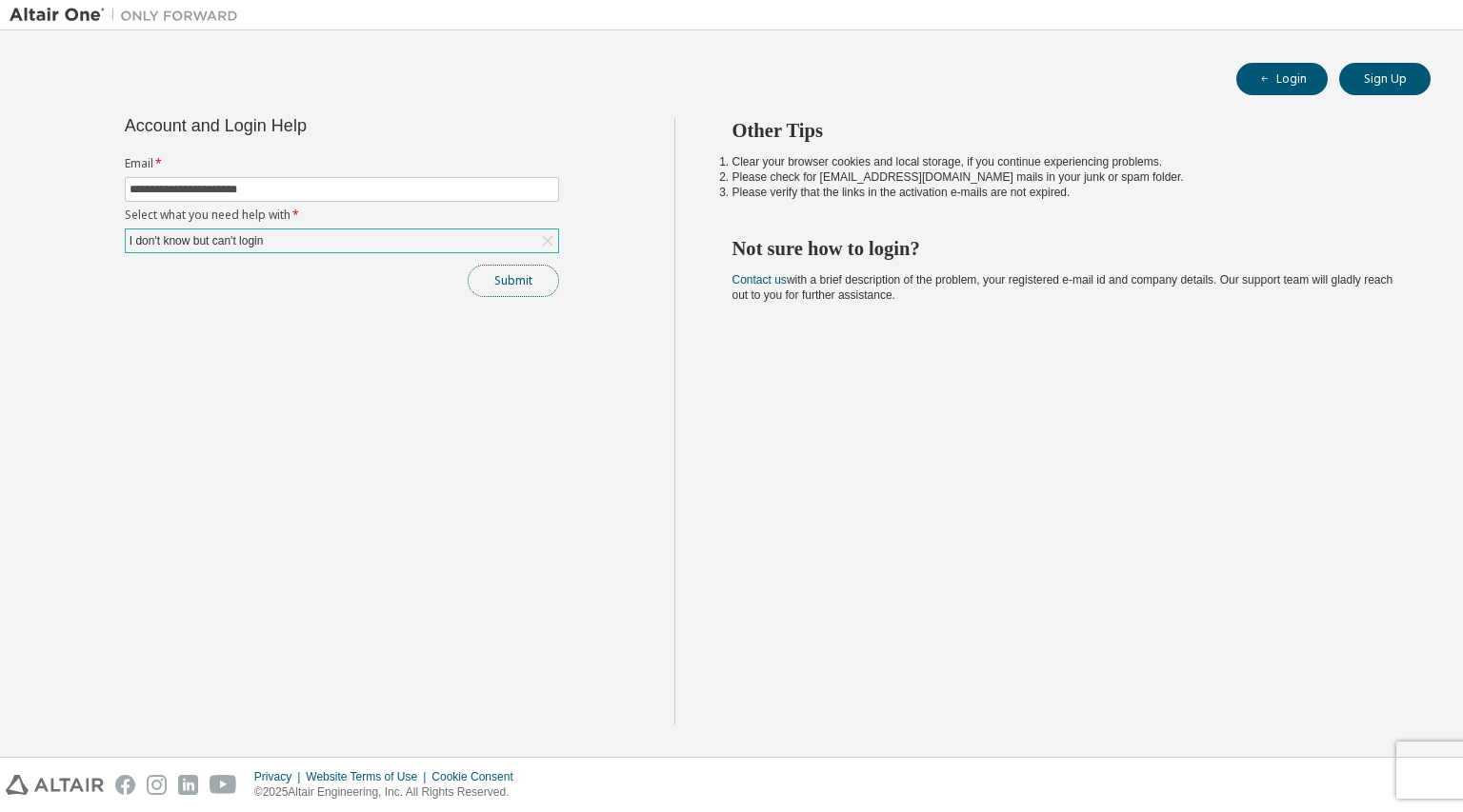
click at [530, 283] on button "Submit" at bounding box center [513, 280] width 91 height 32
